Goal: Task Accomplishment & Management: Use online tool/utility

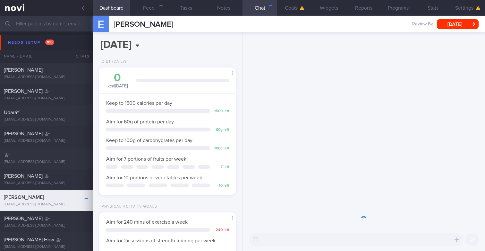
scroll to position [64, 128]
click at [38, 22] on input "text" at bounding box center [242, 23] width 485 height 15
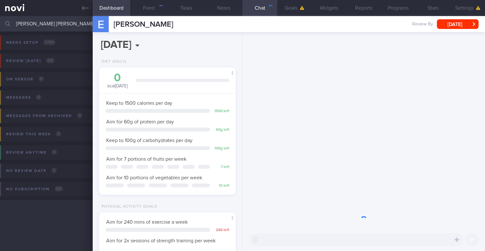
scroll to position [64, 128]
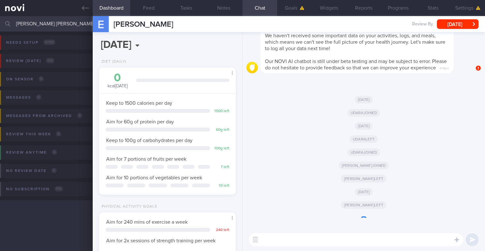
click at [93, 12] on button "Dashboard" at bounding box center [112, 8] width 38 height 16
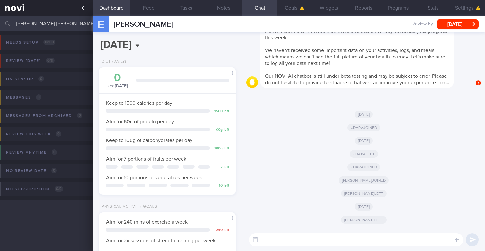
click at [86, 9] on icon at bounding box center [85, 7] width 7 height 7
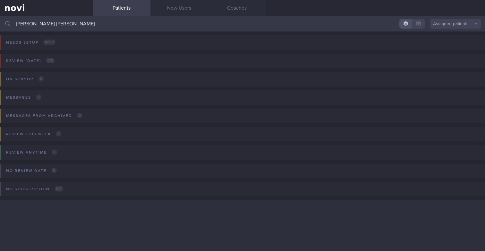
click at [435, 23] on button "Assigned patients" at bounding box center [455, 24] width 51 height 10
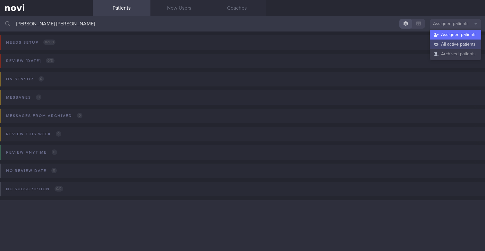
click at [437, 43] on button "All active patients" at bounding box center [455, 44] width 51 height 10
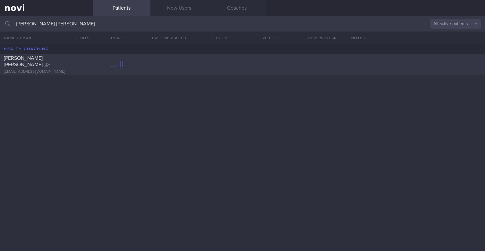
click at [37, 68] on div "CHAN CATHERINE YING SAU cat.merbouh921@gmail.com" at bounding box center [46, 64] width 93 height 19
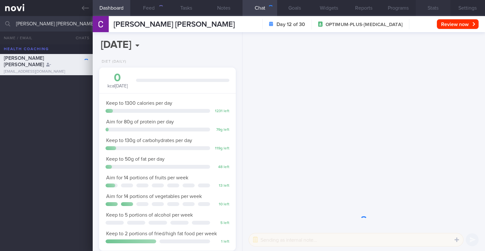
scroll to position [72, 125]
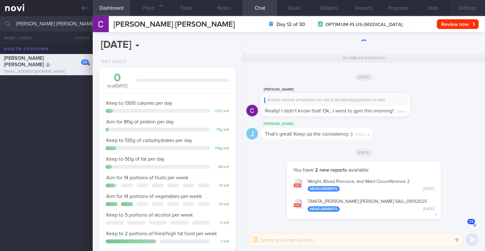
click at [463, 9] on button "Settings" at bounding box center [467, 8] width 35 height 16
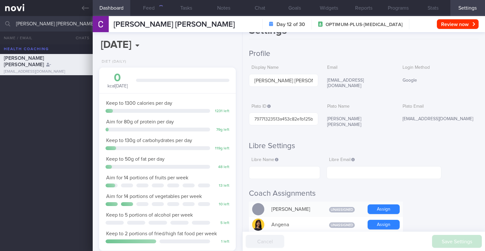
scroll to position [16, 0]
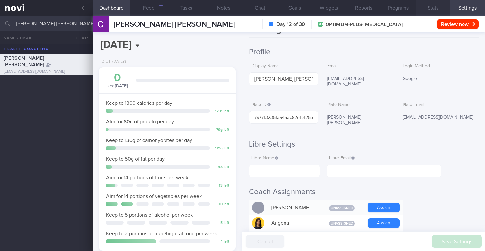
click at [431, 6] on button "Stats" at bounding box center [433, 8] width 35 height 16
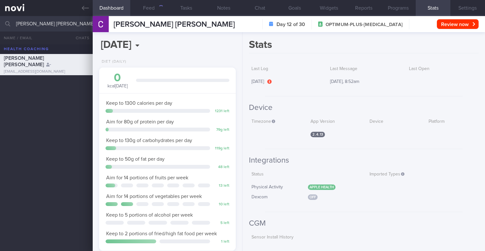
scroll to position [6, 0]
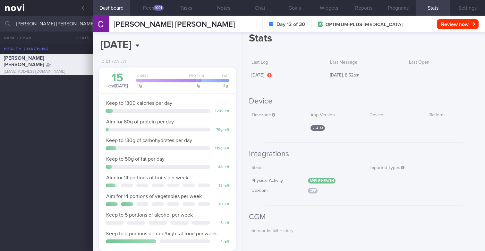
click at [68, 23] on input "[PERSON_NAME] [PERSON_NAME]" at bounding box center [242, 23] width 485 height 15
type input "[PERSON_NAME] ([PERSON_NAME])"
click at [50, 87] on div "TEO PEIRU (ZHAO PEIRU) teopeiru@gmail.com" at bounding box center [46, 85] width 93 height 19
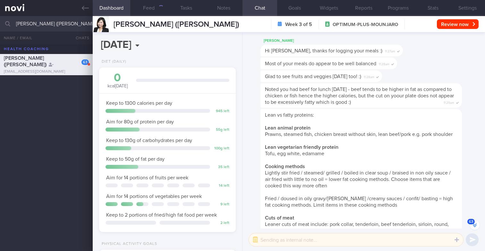
scroll to position [72, 125]
click at [423, 7] on button "Stats" at bounding box center [433, 8] width 35 height 16
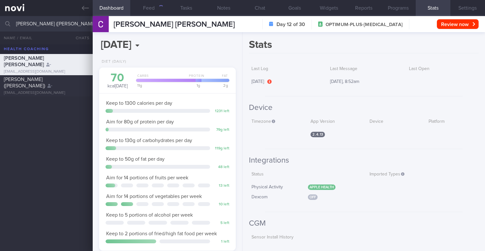
scroll to position [72, 125]
click at [248, 11] on button "Chat" at bounding box center [259, 8] width 35 height 16
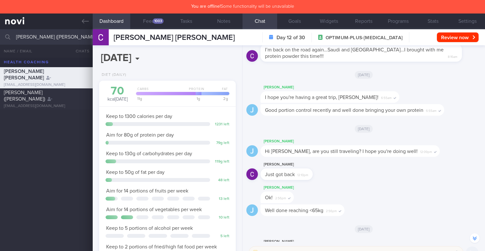
scroll to position [-181, 0]
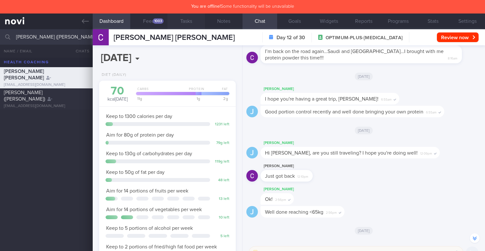
click at [170, 28] on button "Tasks" at bounding box center [186, 21] width 38 height 16
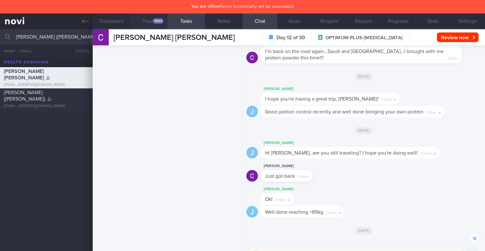
click at [156, 20] on div "1003" at bounding box center [158, 20] width 11 height 5
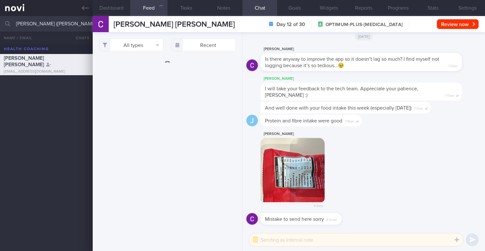
click at [345, 102] on div "And well done with your food intake this week (especially [DATE]) 7:17am" at bounding box center [345, 108] width 170 height 12
click at [145, 46] on button "All types" at bounding box center [131, 44] width 64 height 13
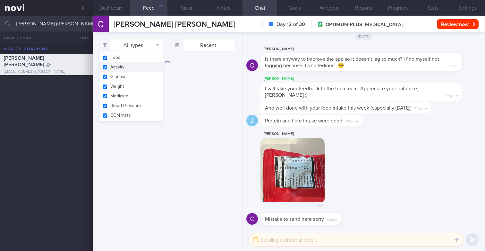
click at [130, 67] on button "Activity" at bounding box center [131, 67] width 64 height 10
checkbox input "false"
click at [127, 76] on button "Glucose" at bounding box center [131, 77] width 64 height 10
checkbox input "false"
click at [127, 86] on button "Weight" at bounding box center [131, 86] width 64 height 10
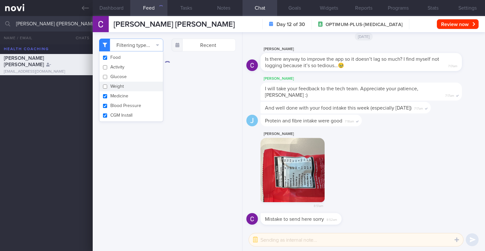
checkbox input "false"
click at [127, 91] on button "Medicine" at bounding box center [131, 96] width 64 height 10
checkbox input "false"
click at [127, 103] on button "Blood Pressure" at bounding box center [131, 106] width 64 height 10
checkbox input "false"
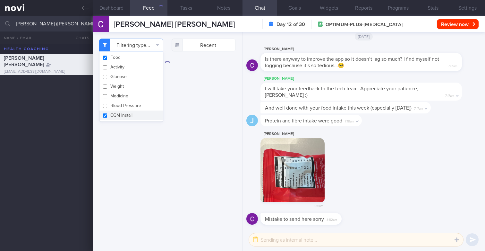
click at [126, 111] on button "CGM Install" at bounding box center [131, 115] width 64 height 10
checkbox input "false"
click at [211, 92] on div "Filtering type... Food Activity Glucose Weight Medicine Blood Pressure [MEDICAL…" at bounding box center [167, 141] width 149 height 218
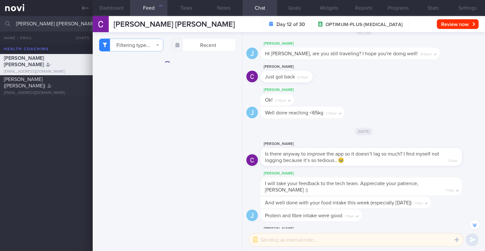
scroll to position [-98, 0]
